Goal: Task Accomplishment & Management: Manage account settings

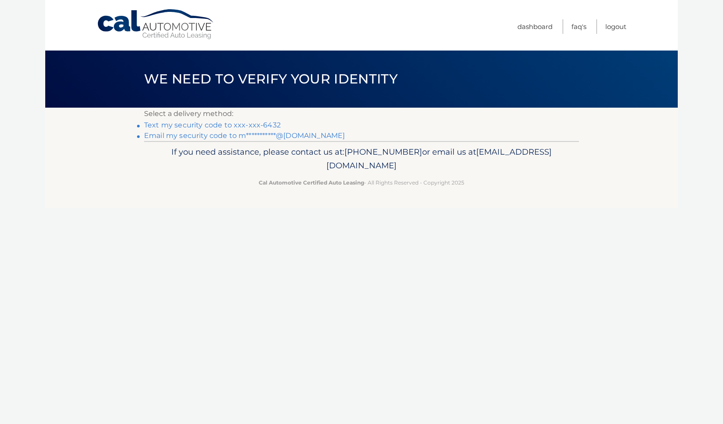
click at [268, 135] on link "**********" at bounding box center [244, 135] width 201 height 8
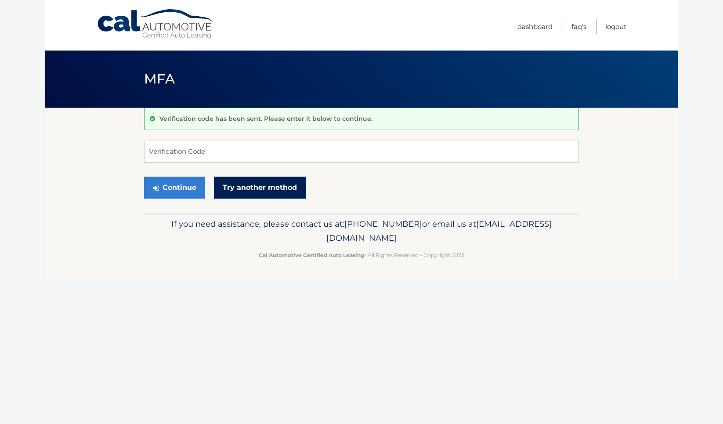
click at [236, 189] on link "Try another method" at bounding box center [260, 188] width 92 height 22
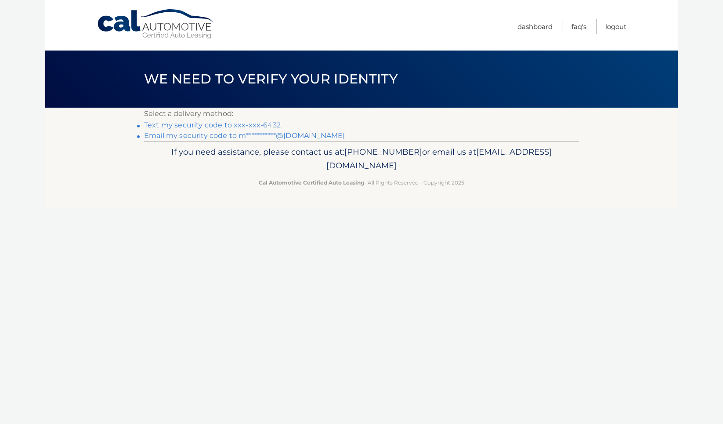
click at [220, 127] on link "Text my security code to xxx-xxx-6432" at bounding box center [212, 125] width 137 height 8
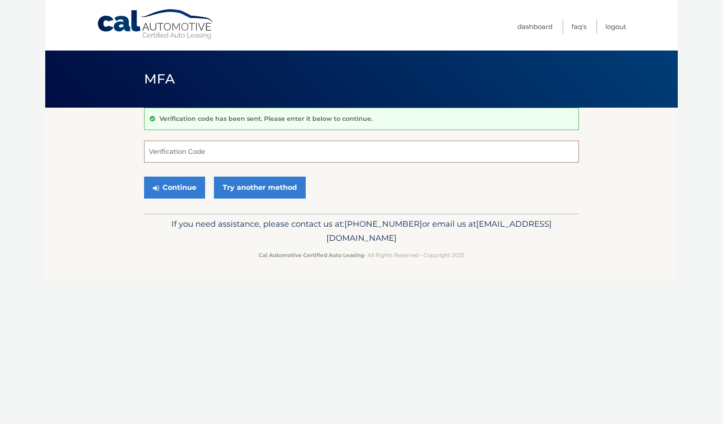
click at [201, 152] on input "Verification Code" at bounding box center [361, 152] width 435 height 22
type input "194019"
click at [174, 187] on button "Continue" at bounding box center [174, 188] width 61 height 22
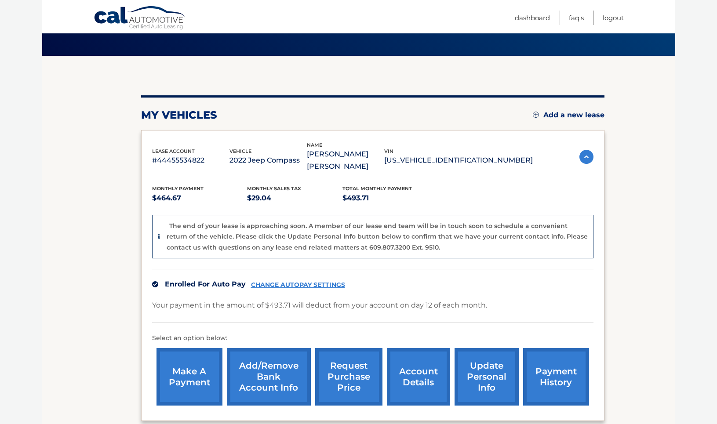
scroll to position [127, 0]
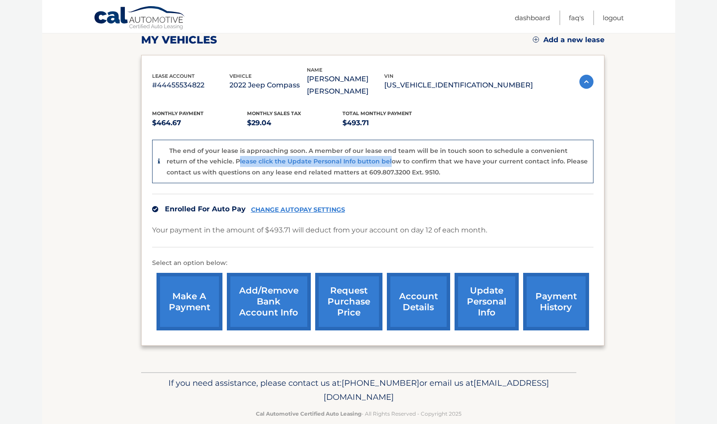
drag, startPoint x: 215, startPoint y: 146, endPoint x: 365, endPoint y: 145, distance: 149.9
click at [365, 147] on p "The end of your lease is approaching soon. A member of our lease end team will …" at bounding box center [377, 161] width 421 height 29
click at [538, 19] on link "Dashboard" at bounding box center [532, 18] width 35 height 15
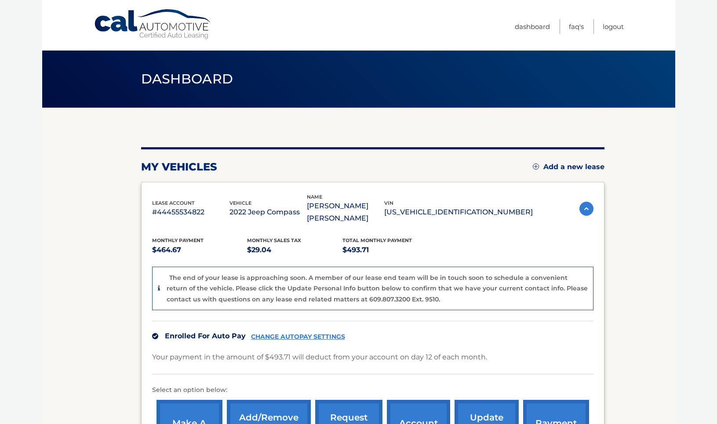
click at [194, 207] on p "#44455534822" at bounding box center [190, 212] width 77 height 12
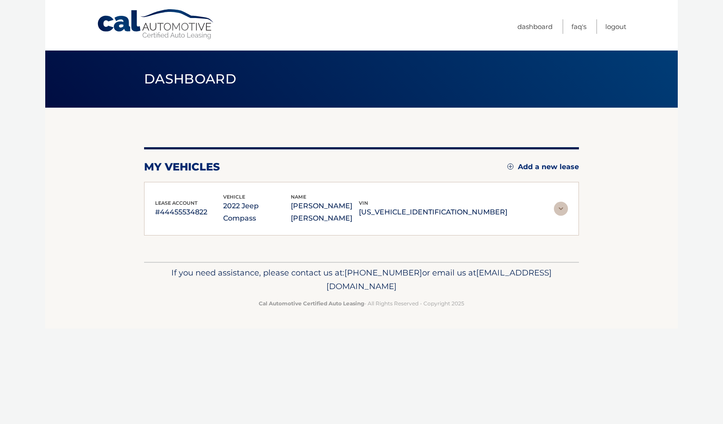
click at [559, 202] on img at bounding box center [561, 209] width 14 height 14
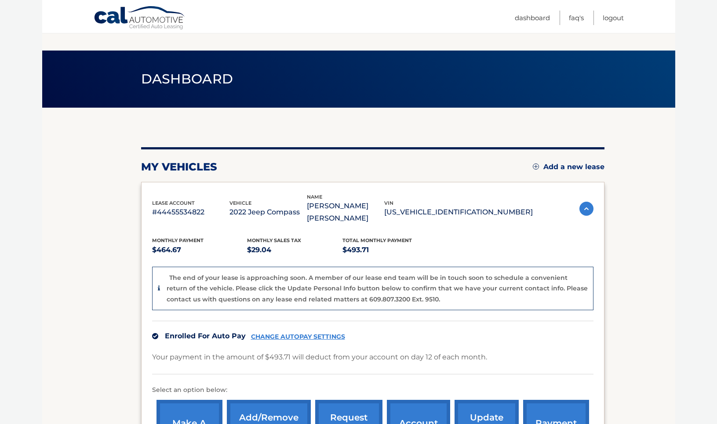
scroll to position [127, 0]
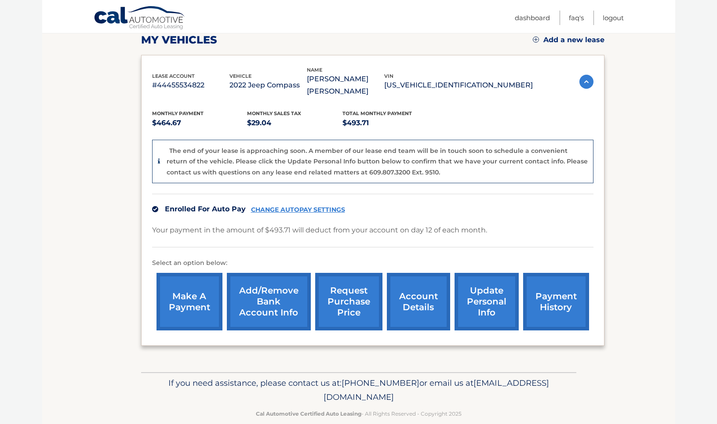
click at [496, 295] on link "update personal info" at bounding box center [486, 302] width 64 height 58
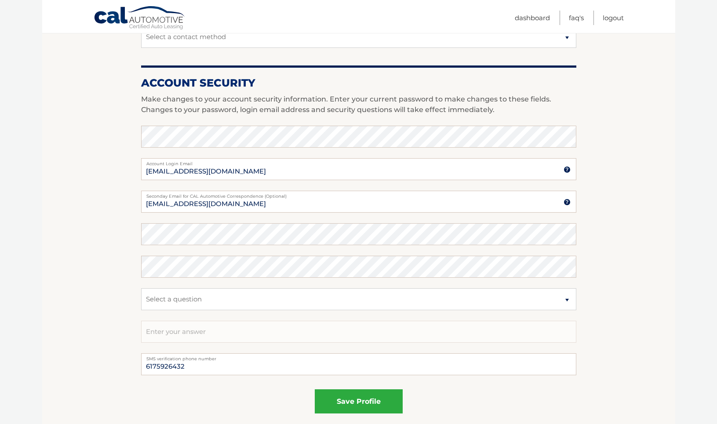
scroll to position [389, 0]
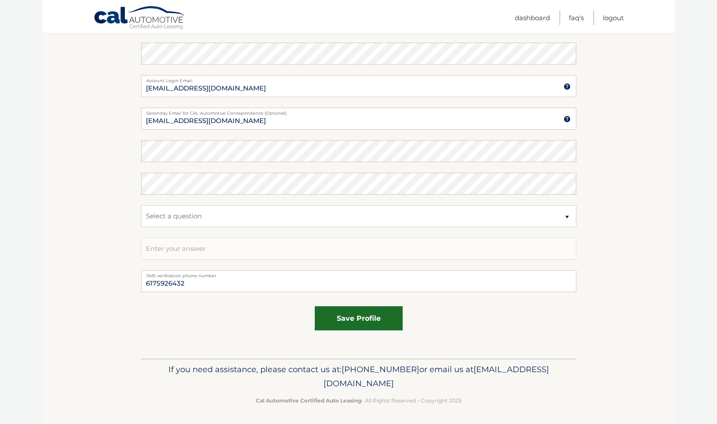
click at [389, 322] on button "save profile" at bounding box center [359, 318] width 88 height 24
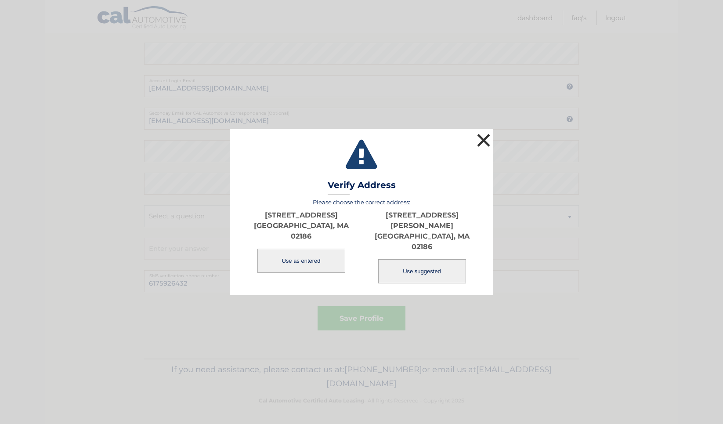
click at [486, 149] on button "×" at bounding box center [484, 140] width 18 height 18
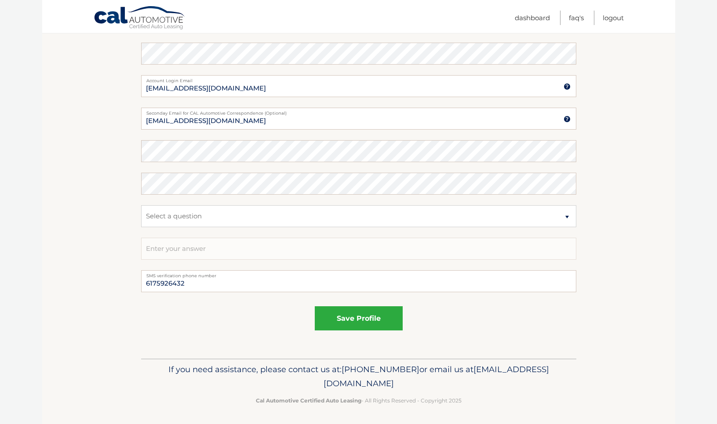
scroll to position [0, 0]
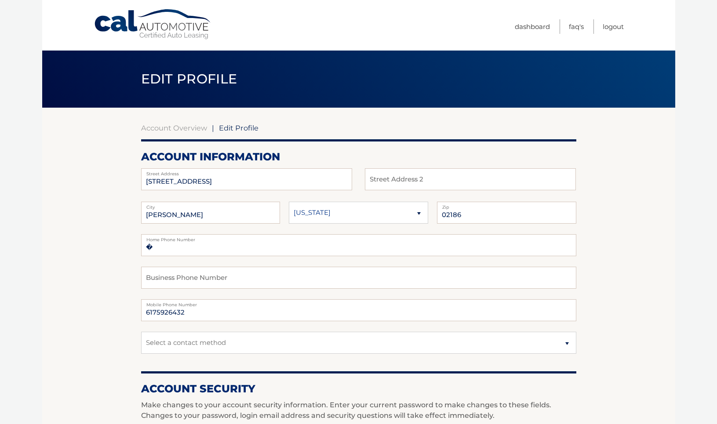
click at [115, 25] on link "Cal Automotive" at bounding box center [153, 24] width 119 height 31
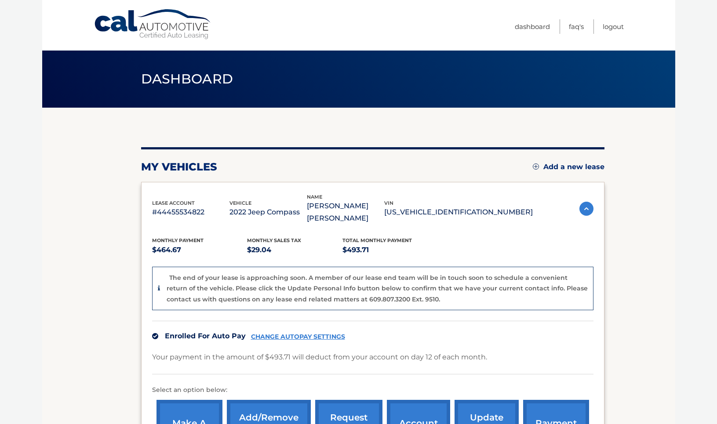
click at [443, 207] on p "[US_VEHICLE_IDENTIFICATION_NUMBER]" at bounding box center [458, 212] width 149 height 12
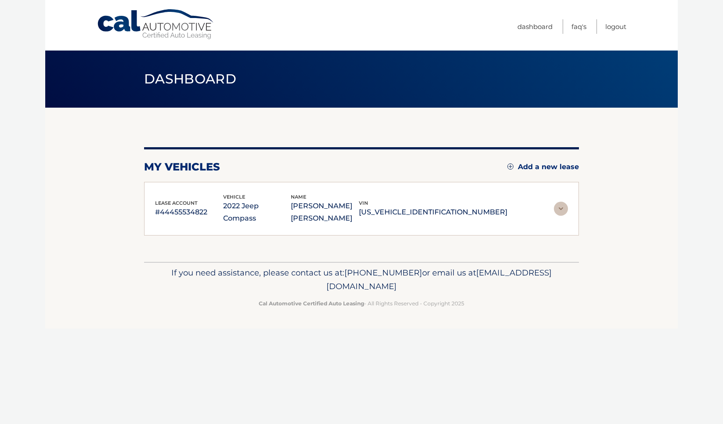
click at [555, 202] on img at bounding box center [561, 209] width 14 height 14
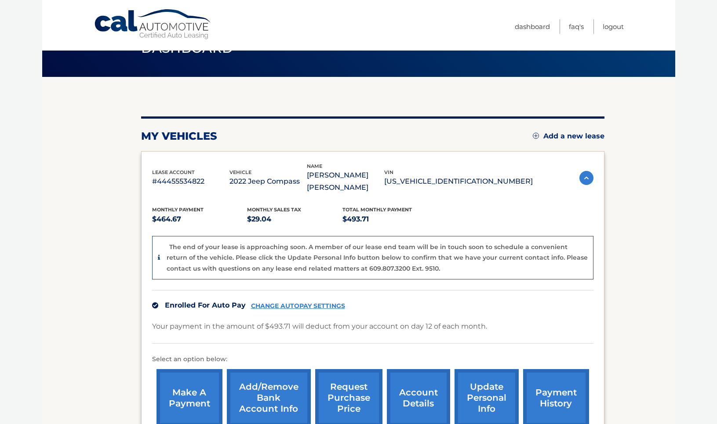
scroll to position [62, 0]
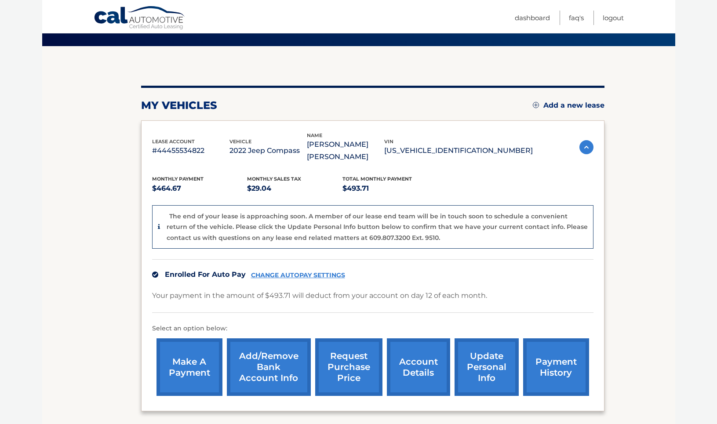
click at [410, 358] on link "account details" at bounding box center [418, 367] width 63 height 58
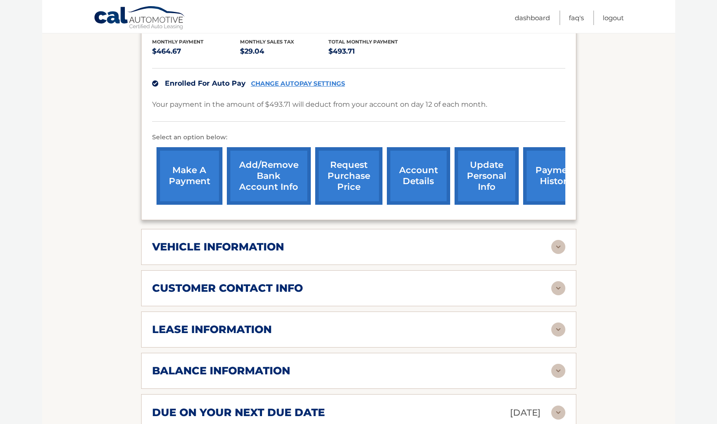
scroll to position [250, 0]
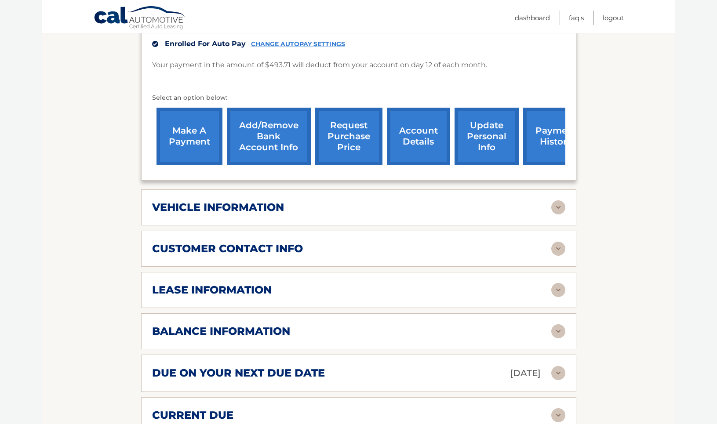
click at [566, 272] on div "lease information Contract Start Date [DATE] Term 39 Maturity Date [DATE] Start…" at bounding box center [358, 290] width 435 height 36
click at [558, 283] on img at bounding box center [558, 290] width 14 height 14
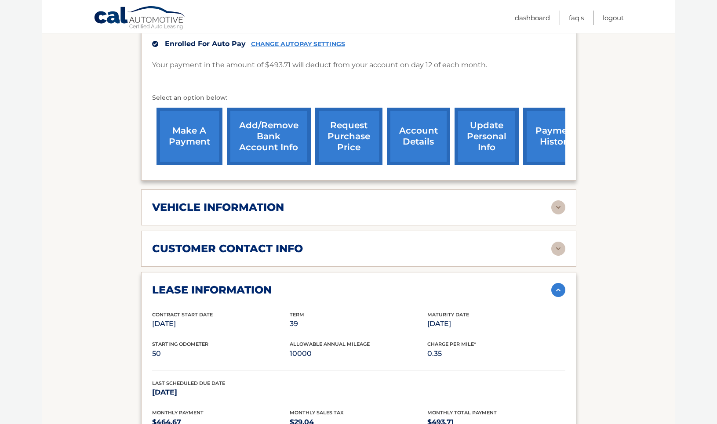
scroll to position [322, 0]
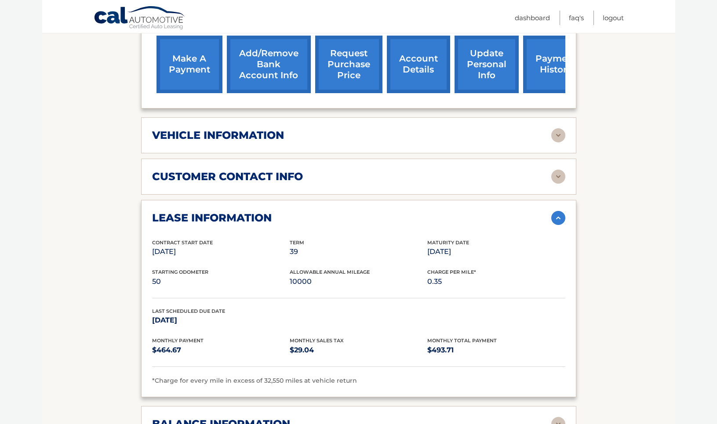
click at [562, 128] on img at bounding box center [558, 135] width 14 height 14
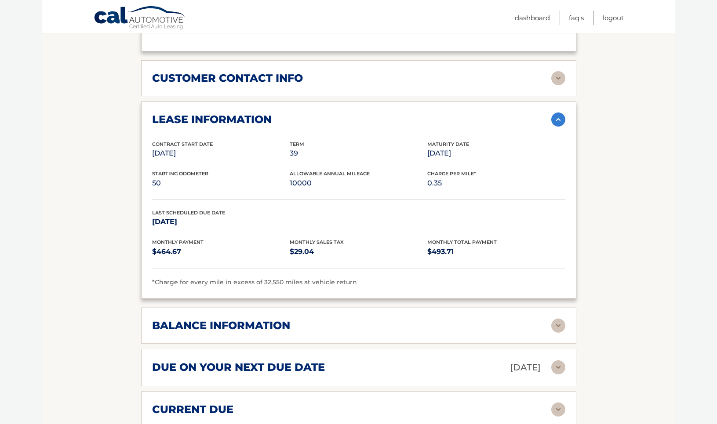
scroll to position [697, 0]
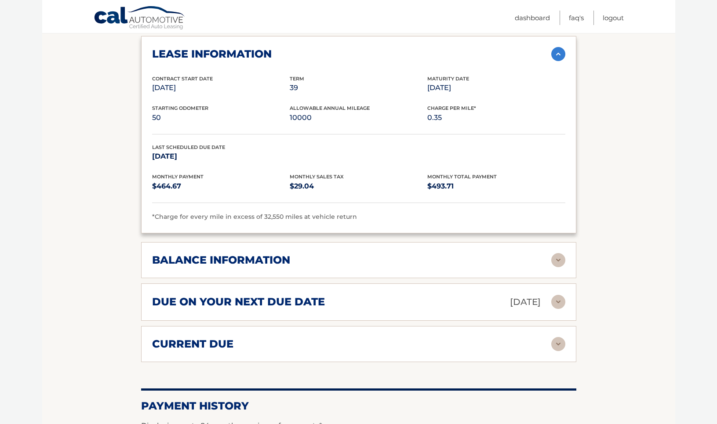
click at [555, 253] on img at bounding box center [558, 260] width 14 height 14
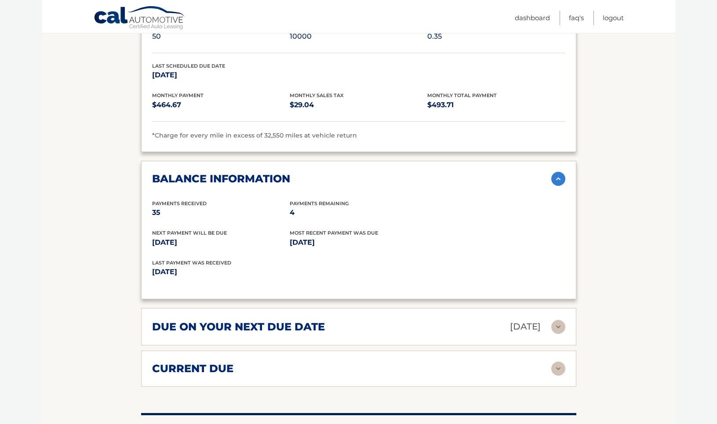
scroll to position [847, 0]
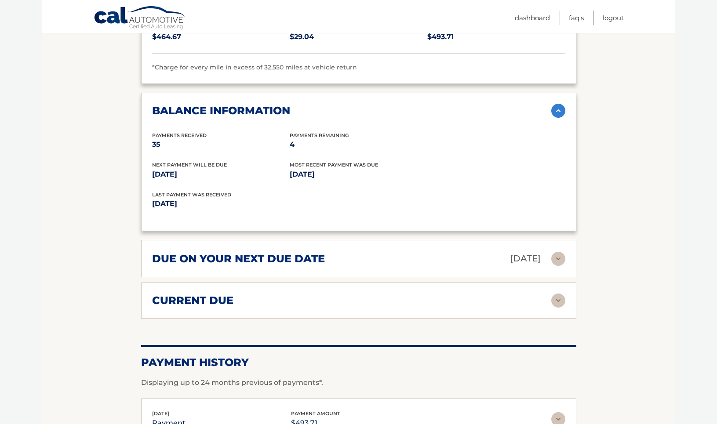
click at [556, 294] on img at bounding box center [558, 301] width 14 height 14
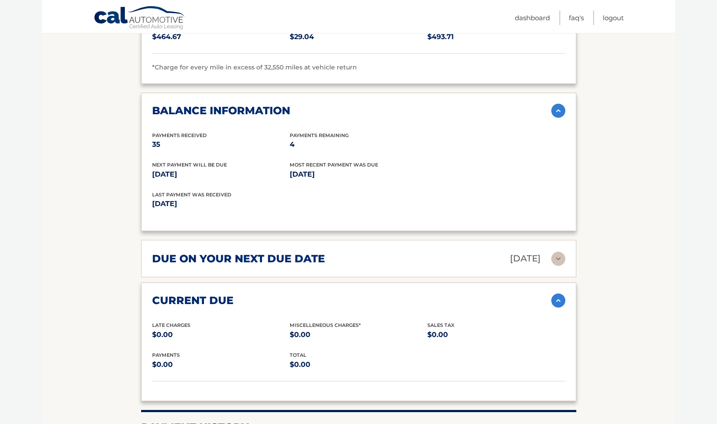
scroll to position [861, 0]
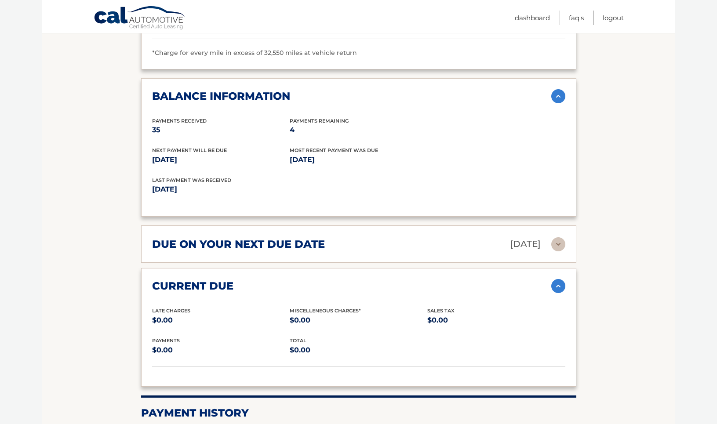
click at [559, 237] on img at bounding box center [558, 244] width 14 height 14
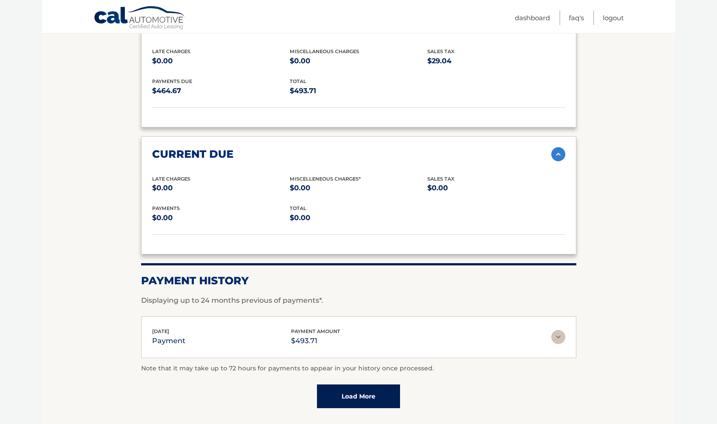
scroll to position [1128, 0]
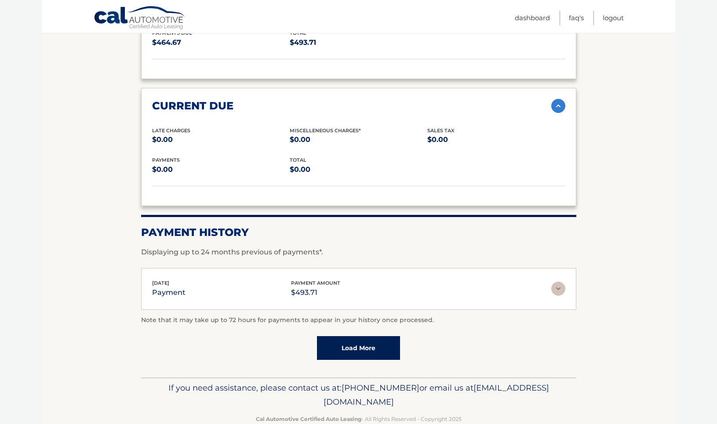
click at [552, 282] on img at bounding box center [558, 289] width 14 height 14
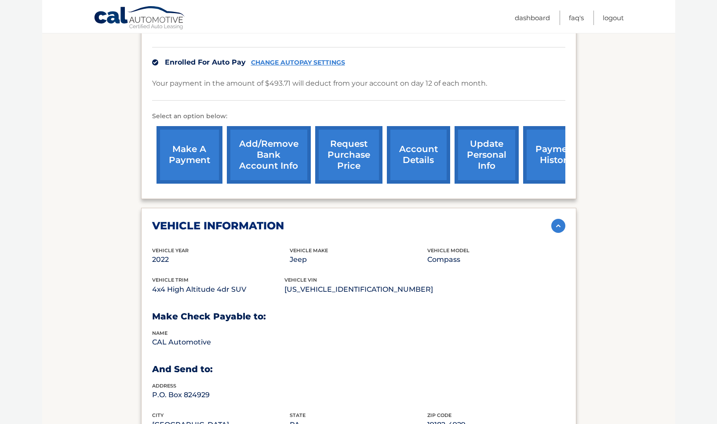
scroll to position [163, 0]
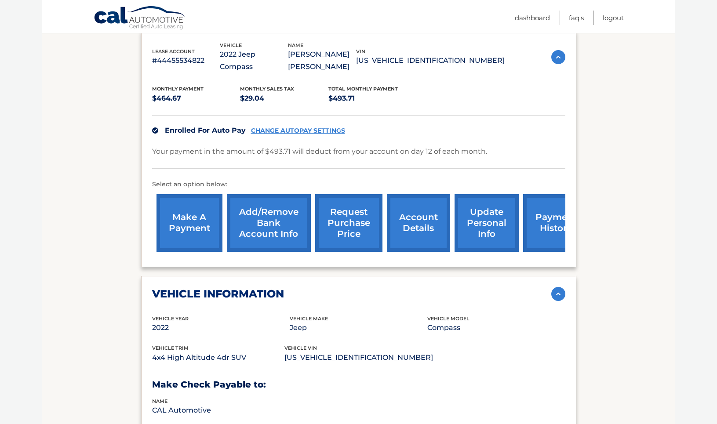
click at [543, 212] on link "payment history" at bounding box center [556, 223] width 66 height 58
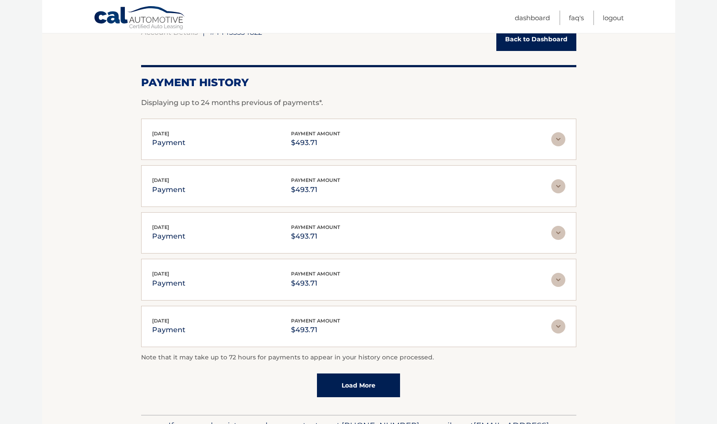
scroll to position [77, 0]
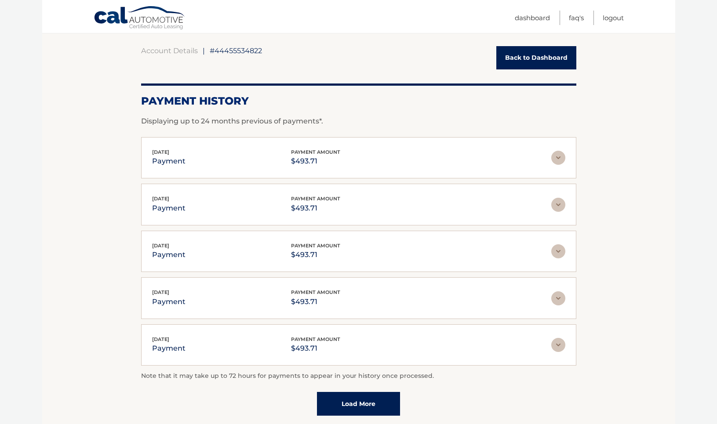
click at [543, 65] on link "Back to Dashboard" at bounding box center [536, 57] width 80 height 23
